Goal: Find specific page/section: Find specific page/section

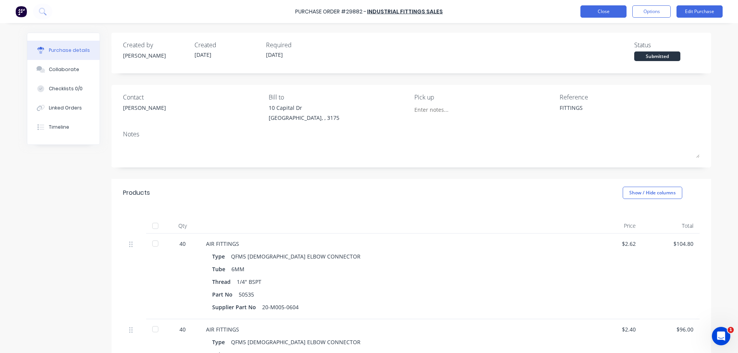
click at [603, 12] on button "Close" at bounding box center [604, 11] width 46 height 12
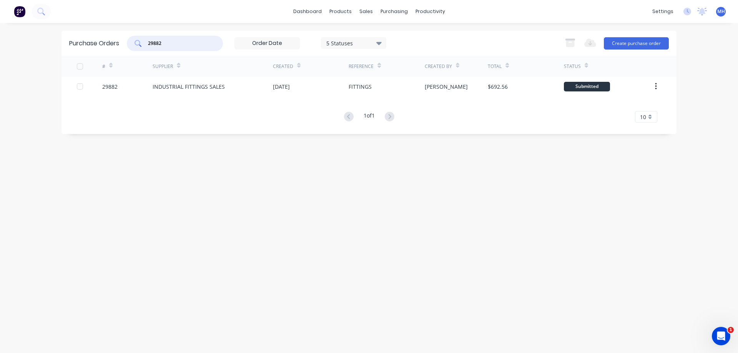
drag, startPoint x: 157, startPoint y: 44, endPoint x: 87, endPoint y: 46, distance: 70.0
click at [147, 44] on input "29882" at bounding box center [179, 44] width 64 height 8
type input "1"
type input "29985"
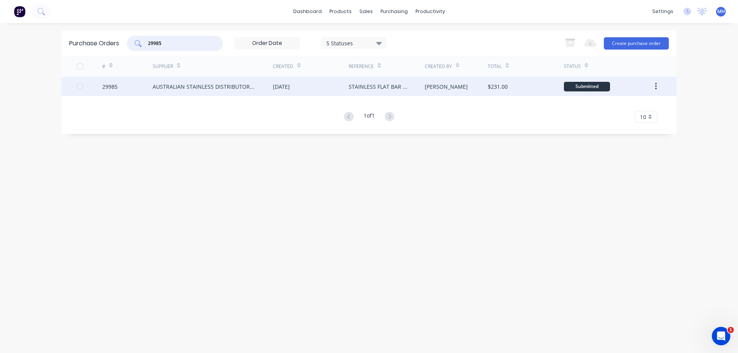
click at [225, 86] on div "AUSTRALIAN STAINLESS DISTRIBUTORS P/L" at bounding box center [205, 87] width 105 height 8
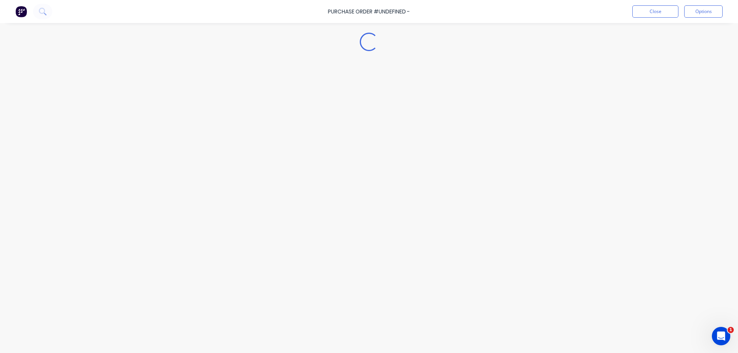
type textarea "x"
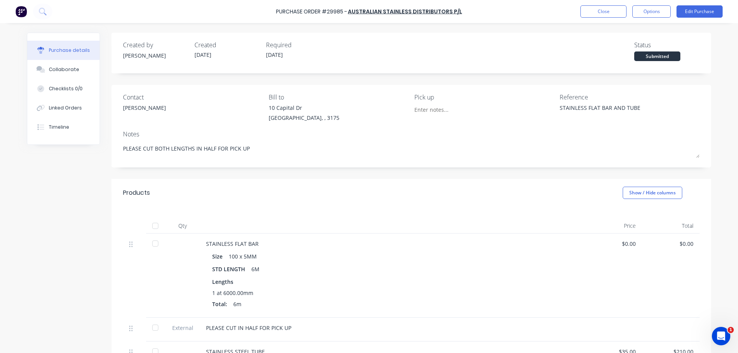
scroll to position [88, 0]
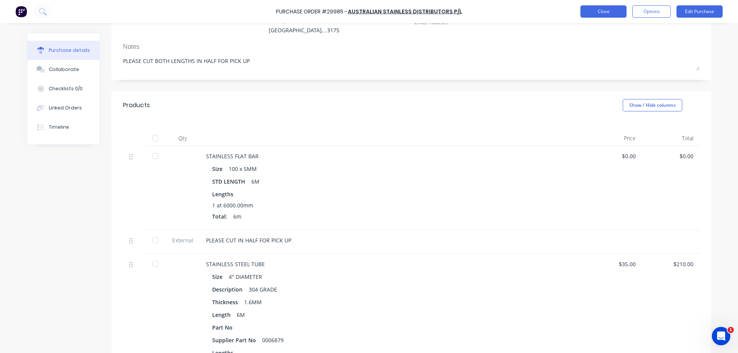
click at [598, 13] on button "Close" at bounding box center [604, 11] width 46 height 12
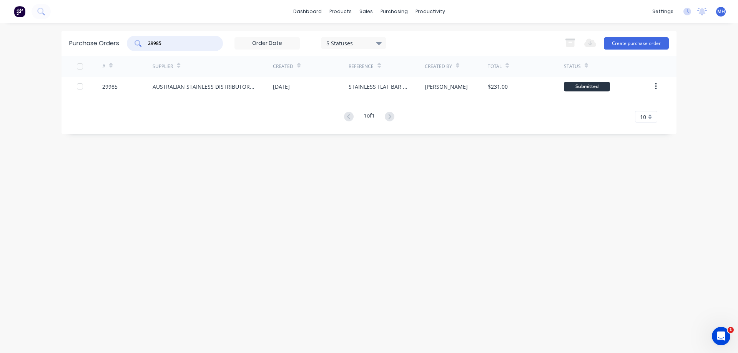
click at [159, 40] on input "29985" at bounding box center [179, 44] width 64 height 8
drag, startPoint x: 165, startPoint y: 42, endPoint x: 138, endPoint y: 42, distance: 27.3
click at [147, 42] on input "29985" at bounding box center [179, 44] width 64 height 8
click at [368, 11] on div "sales" at bounding box center [366, 12] width 21 height 12
click at [386, 38] on div "Sales Orders" at bounding box center [395, 36] width 32 height 7
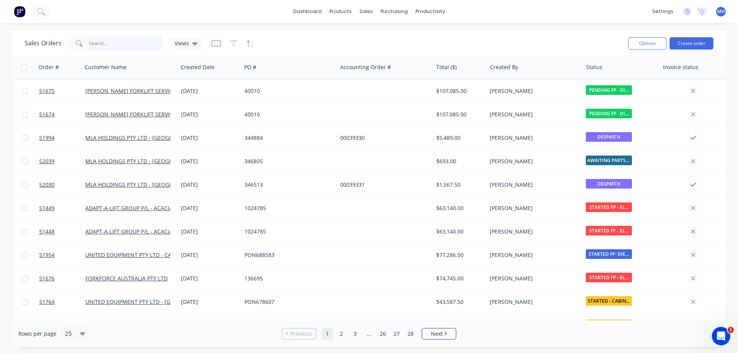
click at [103, 45] on input "text" at bounding box center [126, 43] width 75 height 15
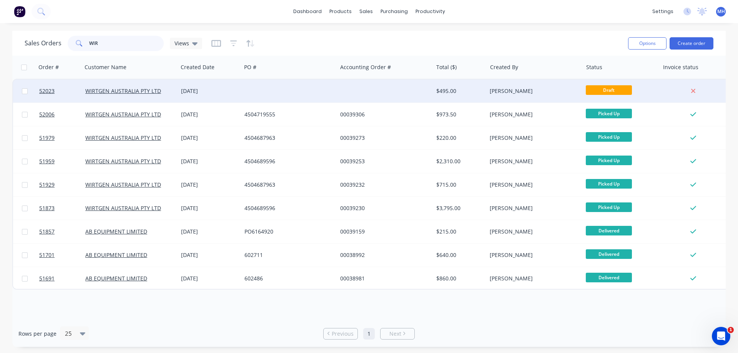
type input "WIR"
click at [258, 93] on div at bounding box center [290, 91] width 96 height 23
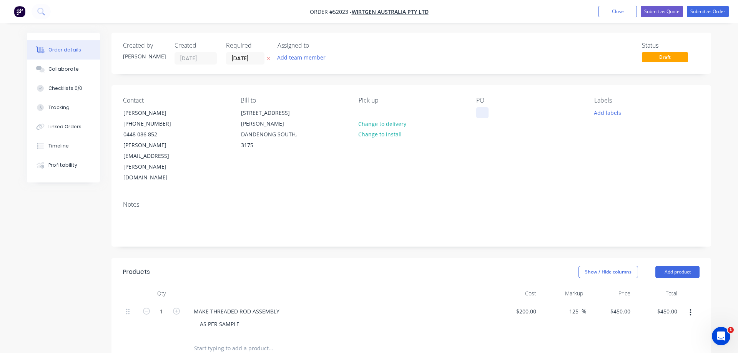
click at [480, 115] on div at bounding box center [483, 112] width 12 height 11
click at [629, 15] on button "Close" at bounding box center [618, 12] width 38 height 12
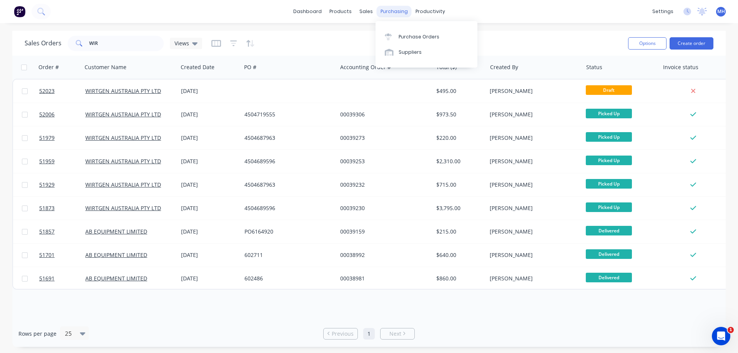
click at [384, 13] on div "purchasing" at bounding box center [394, 12] width 35 height 12
click at [411, 37] on div "Purchase Orders" at bounding box center [419, 36] width 41 height 7
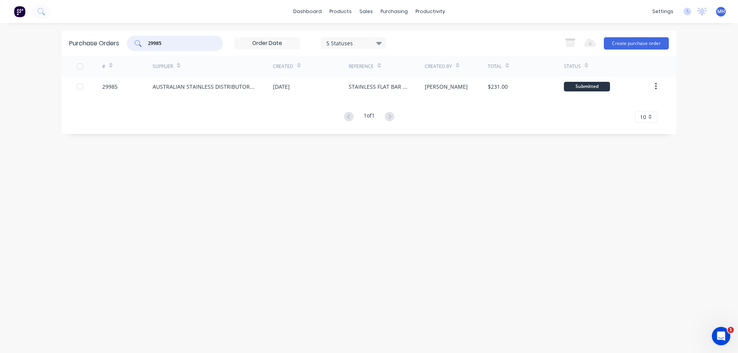
drag, startPoint x: 168, startPoint y: 42, endPoint x: 80, endPoint y: 50, distance: 88.0
click at [147, 47] on input "29985" at bounding box center [179, 44] width 64 height 8
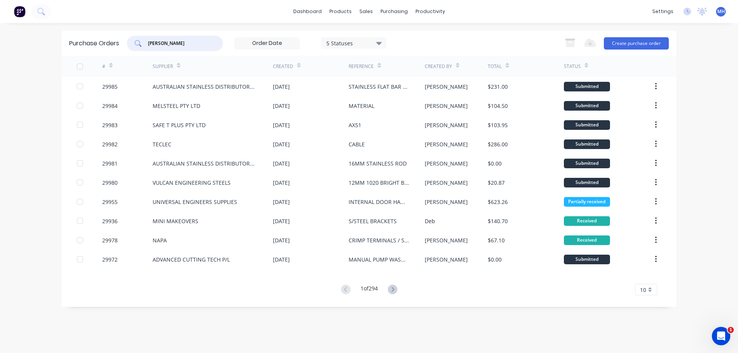
type input "[PERSON_NAME]"
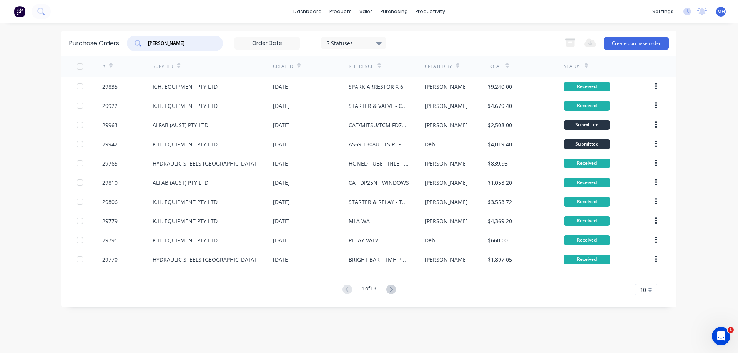
drag, startPoint x: 163, startPoint y: 44, endPoint x: 124, endPoint y: 48, distance: 39.0
click at [147, 47] on input "[PERSON_NAME]" at bounding box center [179, 44] width 64 height 8
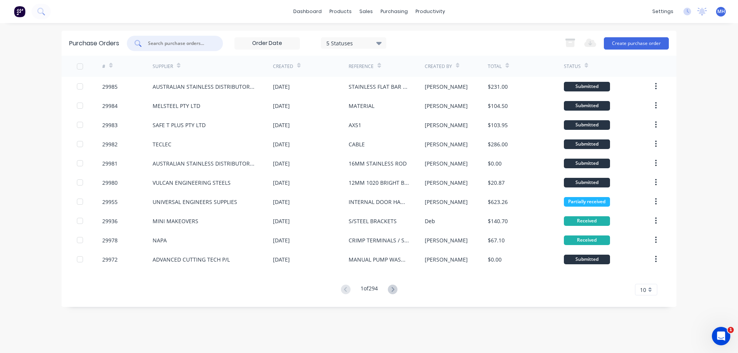
click at [25, 175] on div "dashboard products sales purchasing productivity dashboard products Product Cat…" at bounding box center [369, 176] width 738 height 353
click at [654, 291] on div "10" at bounding box center [646, 290] width 22 height 12
click at [643, 275] on div "35" at bounding box center [647, 276] width 22 height 13
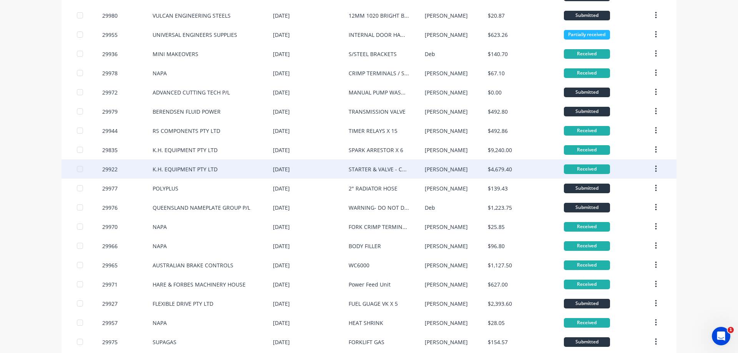
scroll to position [132, 0]
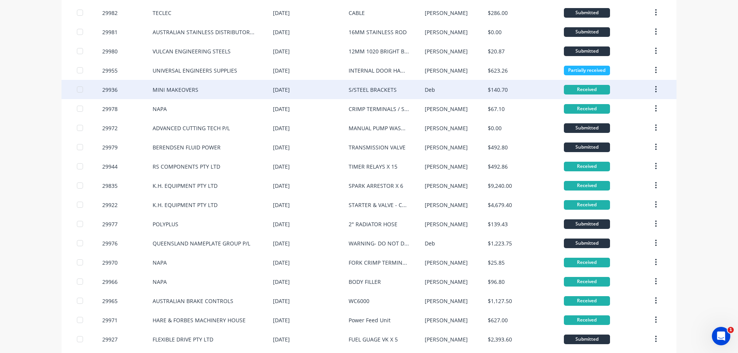
click at [218, 90] on div "MINI MAKEOVERS" at bounding box center [213, 89] width 120 height 19
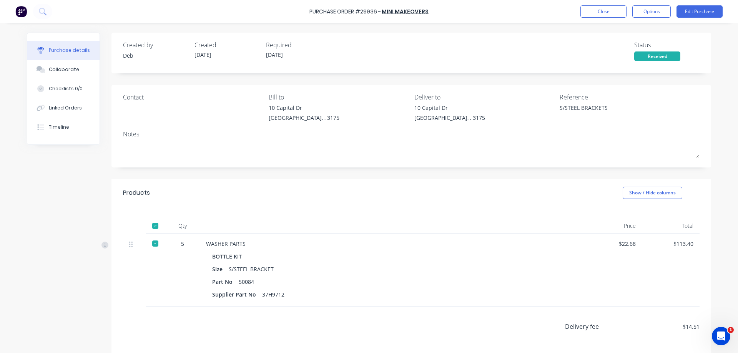
type textarea "x"
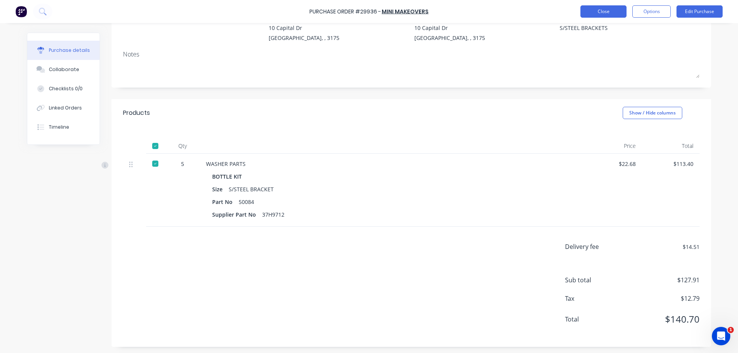
click at [617, 15] on button "Close" at bounding box center [604, 11] width 46 height 12
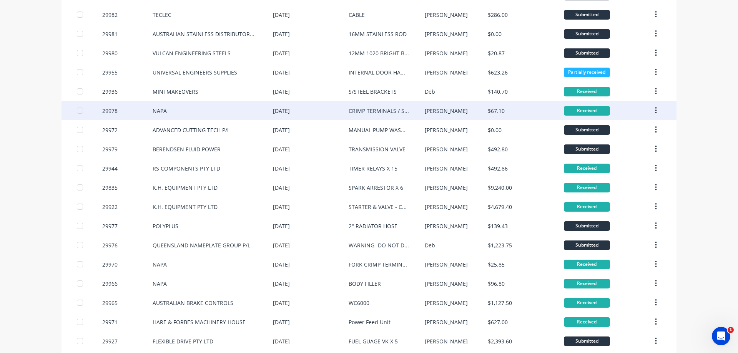
scroll to position [132, 0]
